Goal: Information Seeking & Learning: Compare options

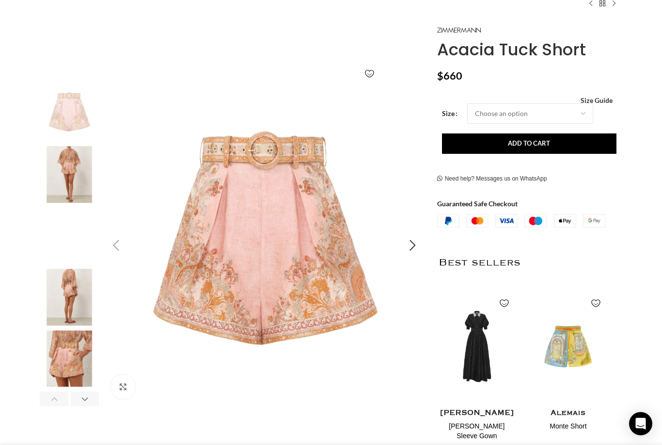
click at [55, 177] on img "2 / 6" at bounding box center [69, 174] width 59 height 57
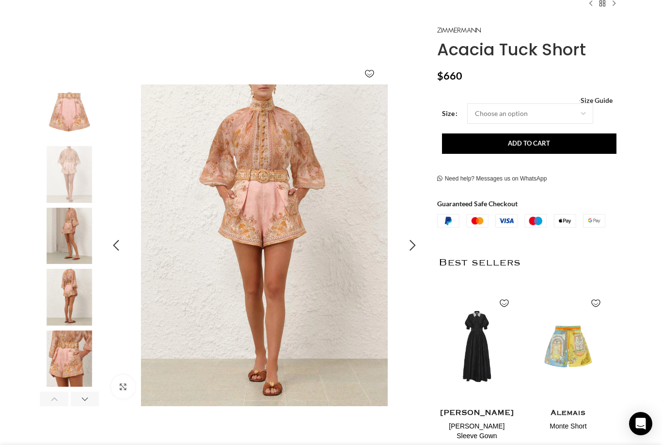
click at [61, 238] on img "3 / 6" at bounding box center [69, 236] width 59 height 57
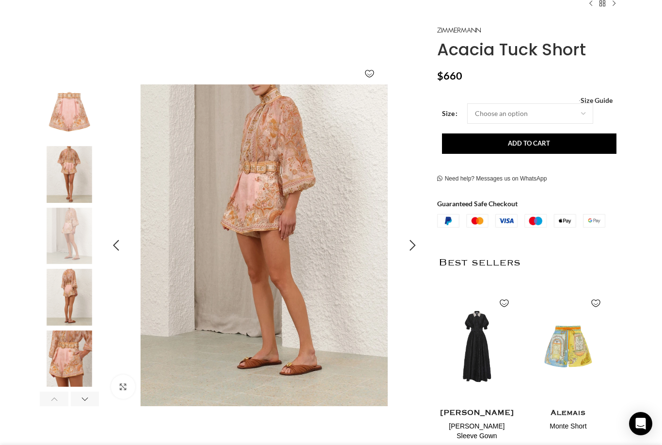
click at [64, 300] on img "4 / 6" at bounding box center [69, 297] width 59 height 57
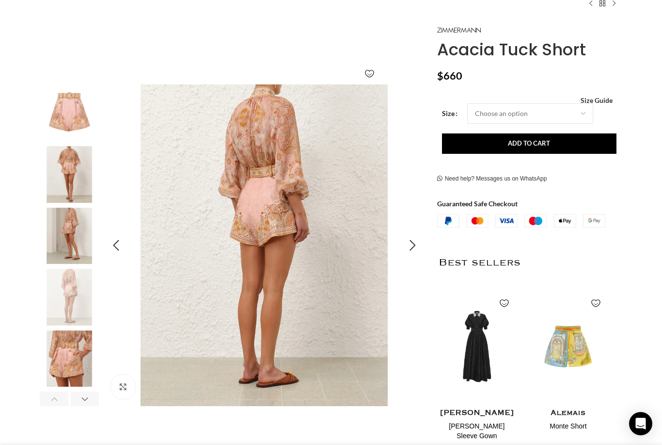
scroll to position [0, 102]
click at [57, 358] on img "5 / 6" at bounding box center [69, 358] width 59 height 57
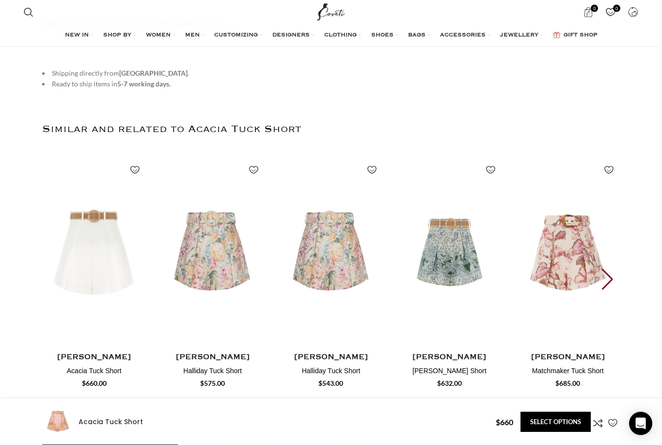
scroll to position [1317, 0]
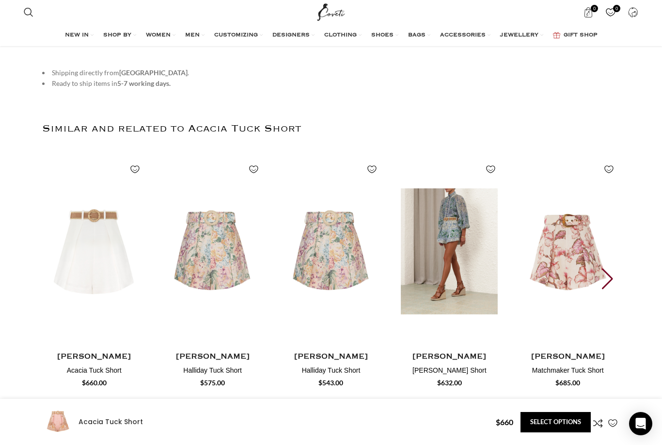
click at [456, 265] on img "4 / 30" at bounding box center [449, 251] width 107 height 200
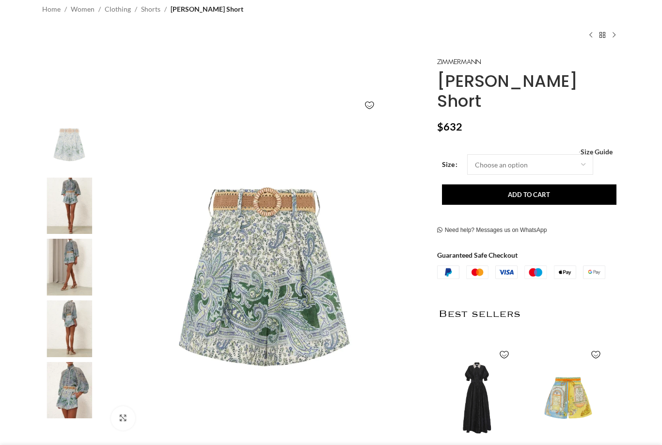
scroll to position [79, 0]
click at [61, 212] on img at bounding box center [69, 206] width 59 height 57
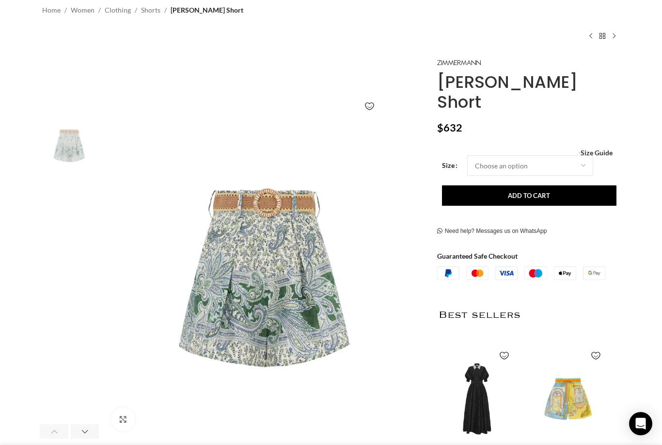
click at [74, 192] on img "2 / 8" at bounding box center [69, 206] width 59 height 57
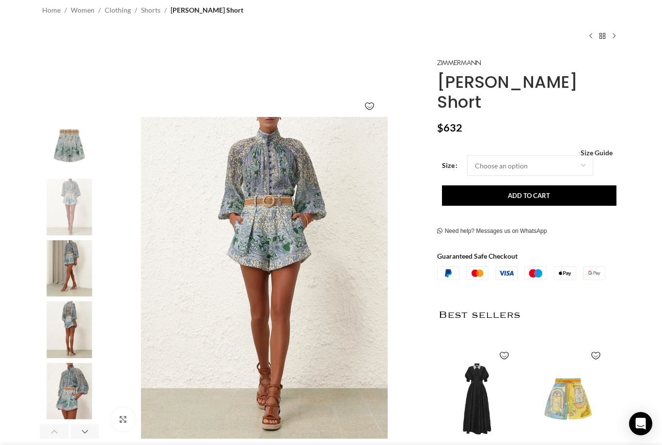
click at [68, 263] on img "3 / 8" at bounding box center [69, 268] width 59 height 57
click at [56, 260] on img "3 / 8" at bounding box center [69, 268] width 59 height 57
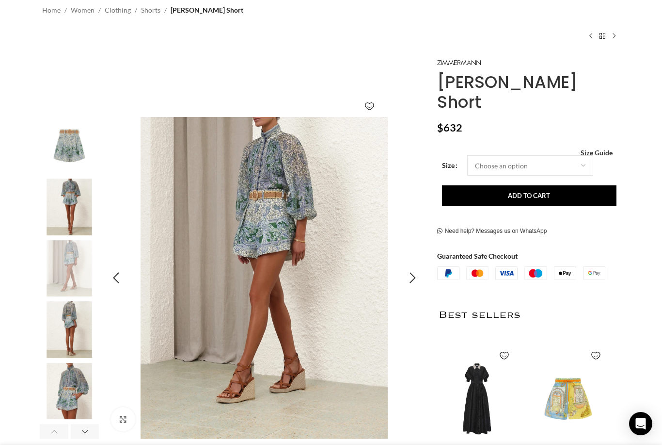
click at [61, 328] on img "4 / 8" at bounding box center [69, 329] width 59 height 57
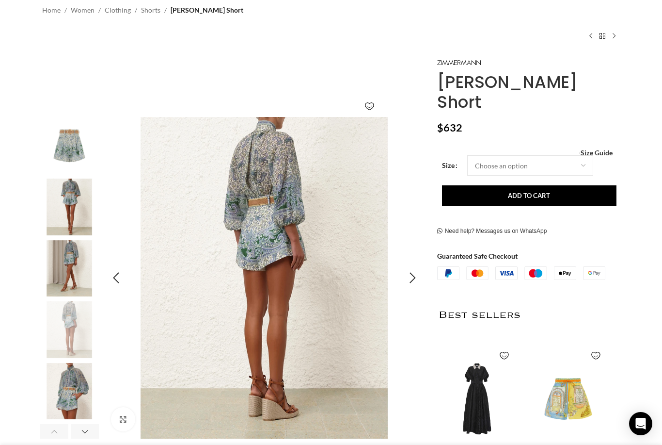
click at [67, 390] on img "5 / 8" at bounding box center [69, 391] width 59 height 57
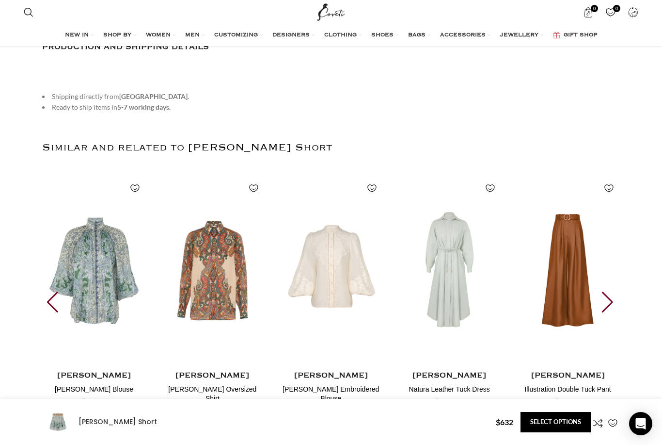
scroll to position [0, 307]
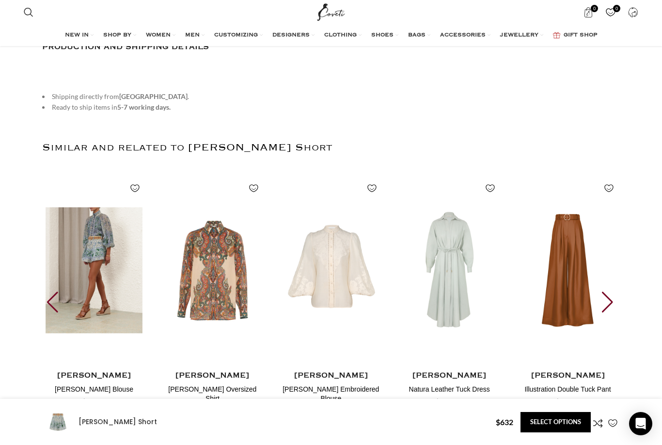
click at [94, 272] on img "21 / 30" at bounding box center [94, 270] width 107 height 200
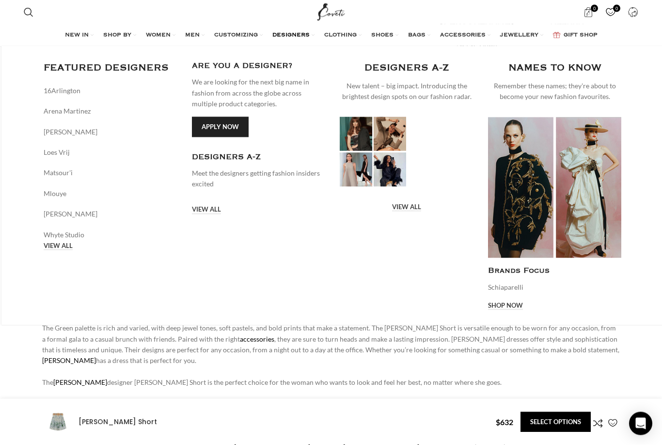
scroll to position [363, 0]
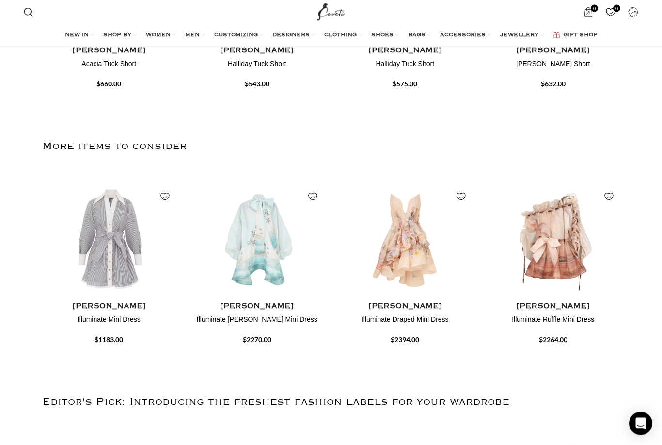
scroll to position [528, 0]
